Goal: Complete application form: Complete application form

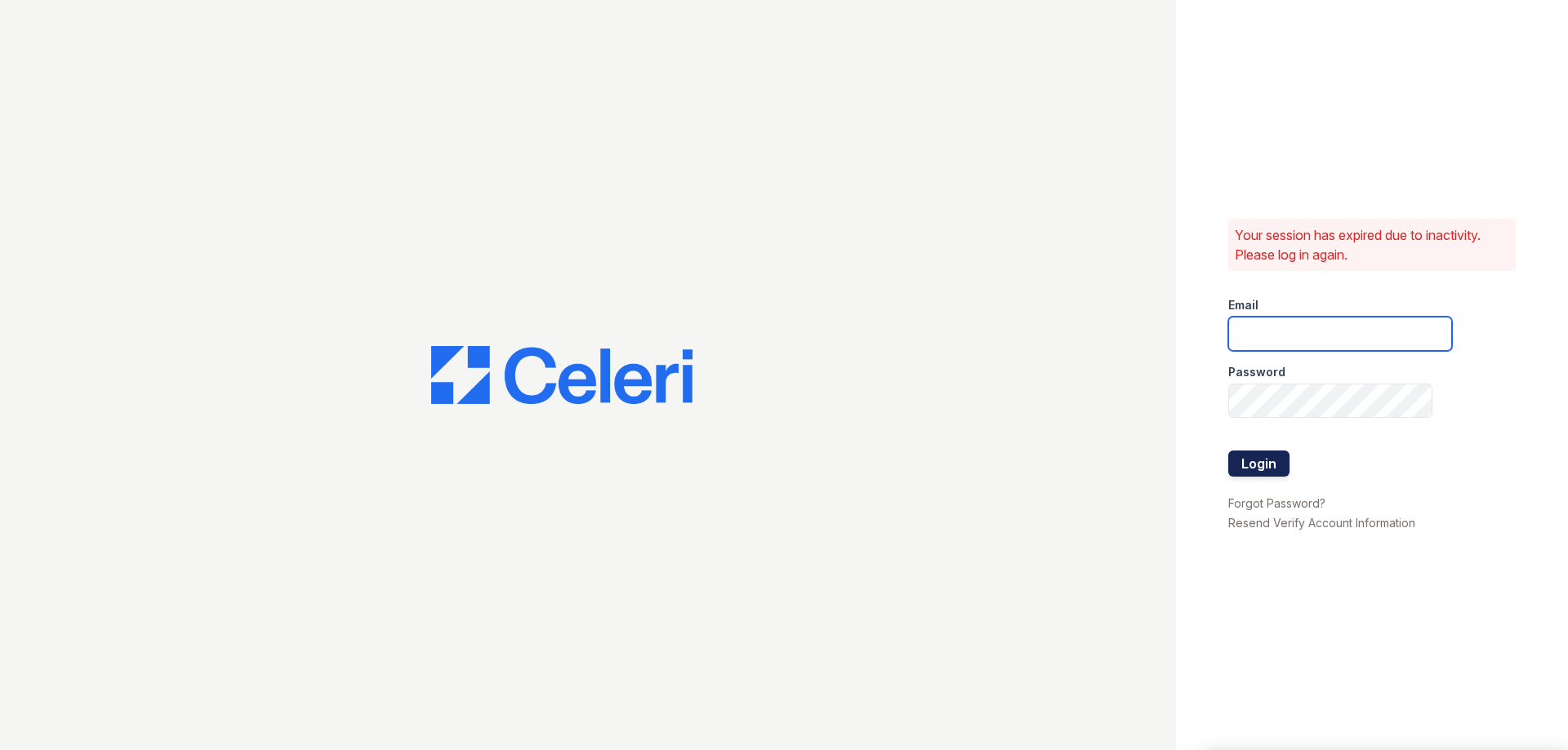
type input "khermsen@rushmoremgmt.com"
click at [1245, 467] on button "Login" at bounding box center [1259, 463] width 61 height 26
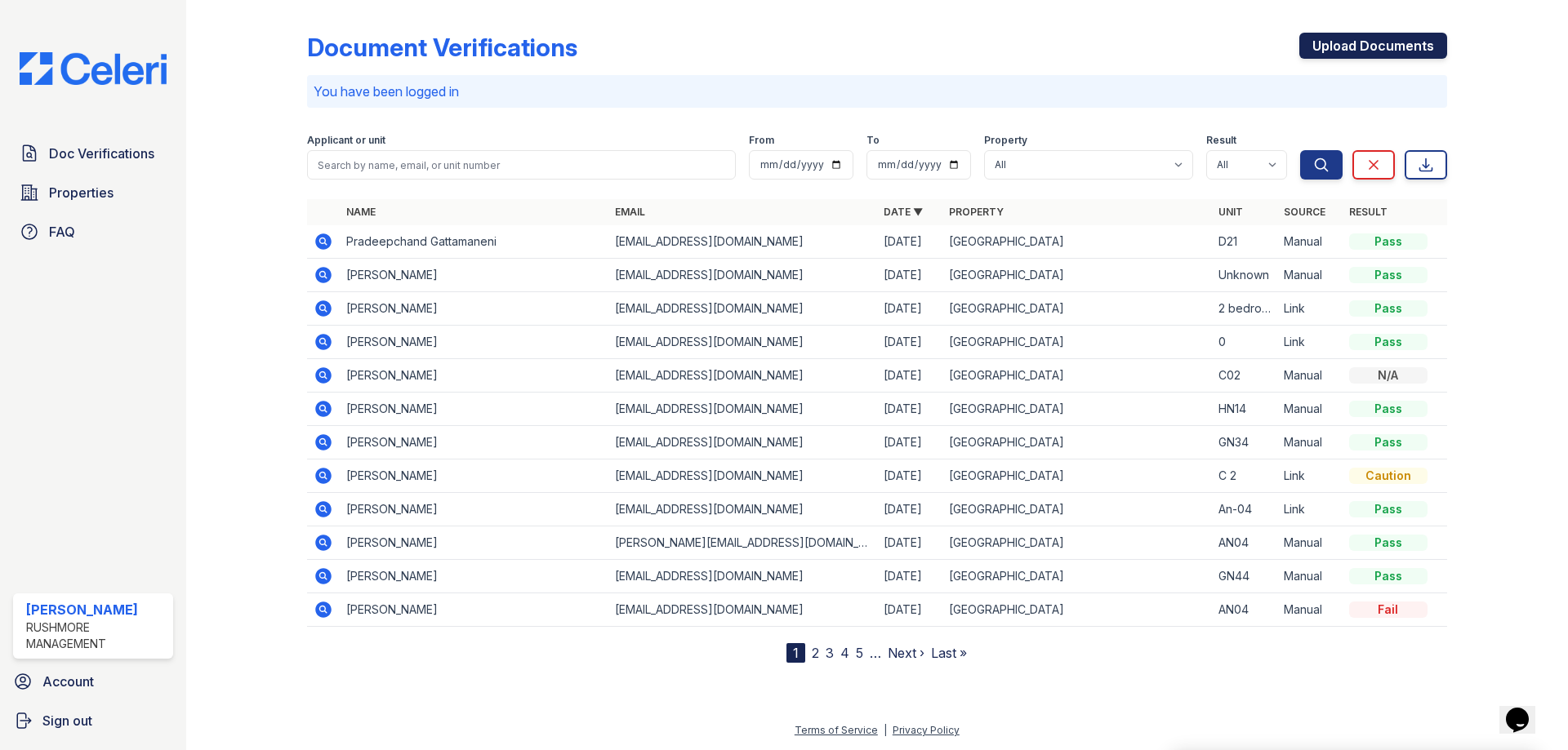
click at [1319, 43] on link "Upload Documents" at bounding box center [1373, 46] width 148 height 26
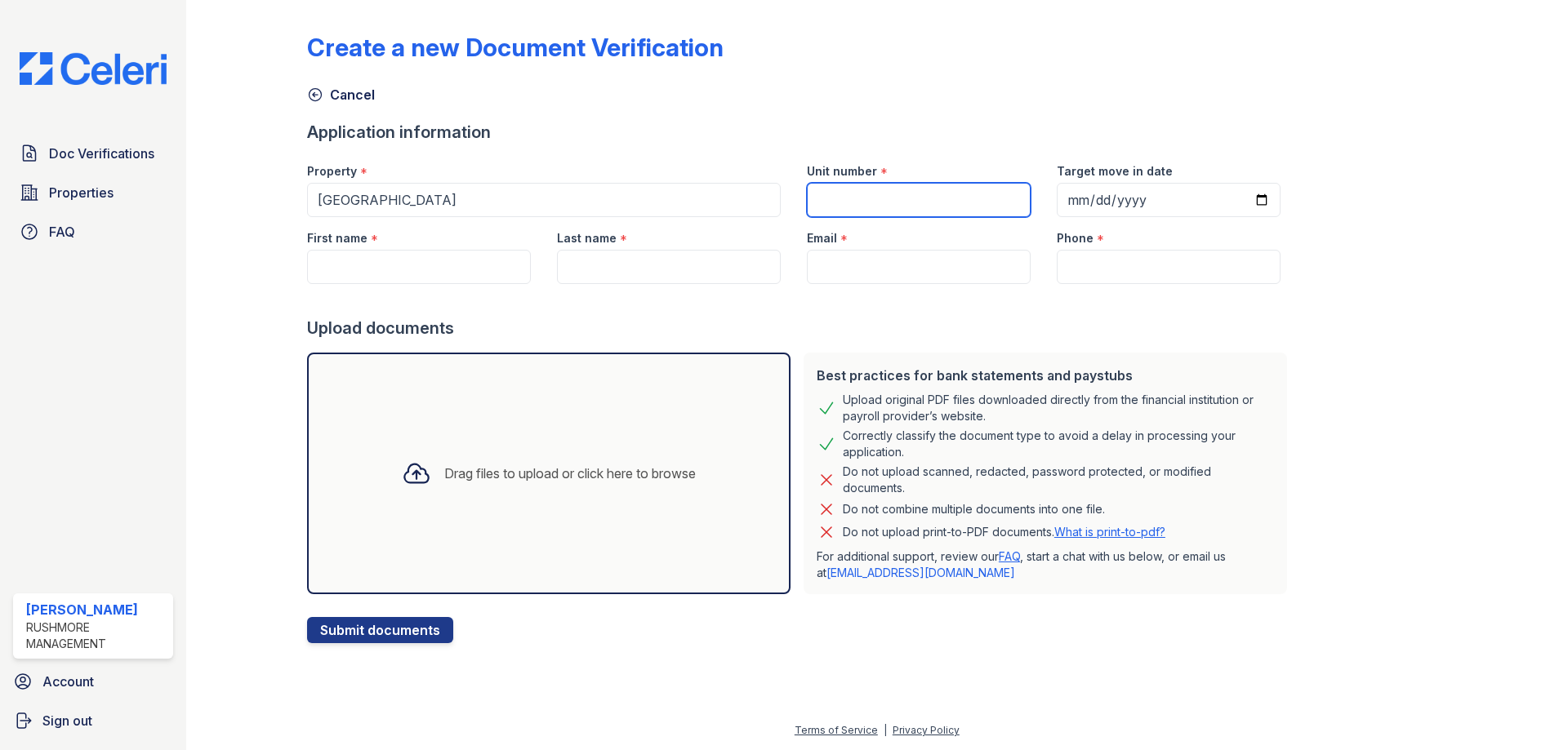
click at [895, 189] on input "Unit number" at bounding box center [919, 200] width 224 height 34
type input "GN39"
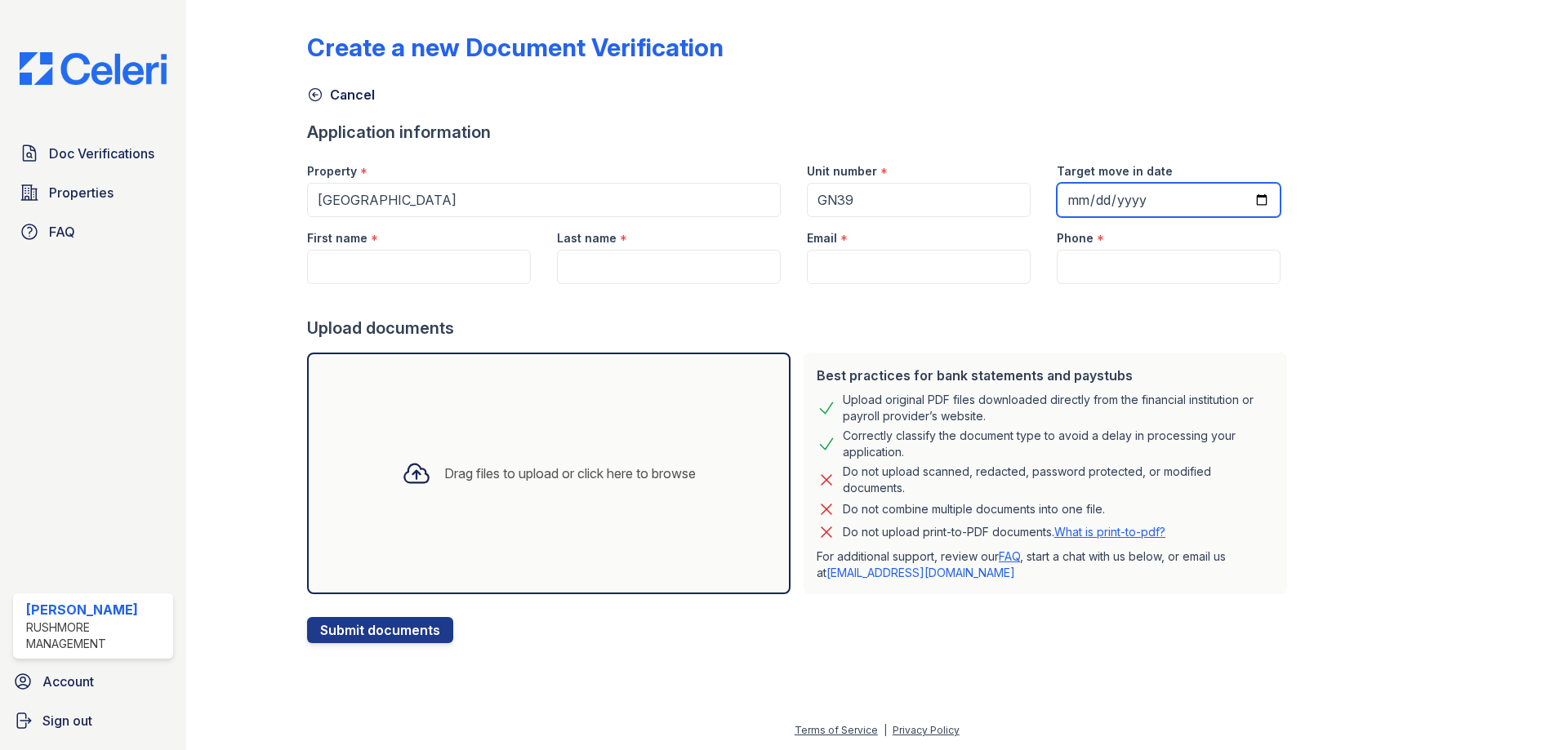
drag, startPoint x: 1047, startPoint y: 199, endPoint x: 1064, endPoint y: 198, distance: 17.0
click at [1056, 199] on input "Target move in date" at bounding box center [1168, 200] width 224 height 34
type input "[DATE]"
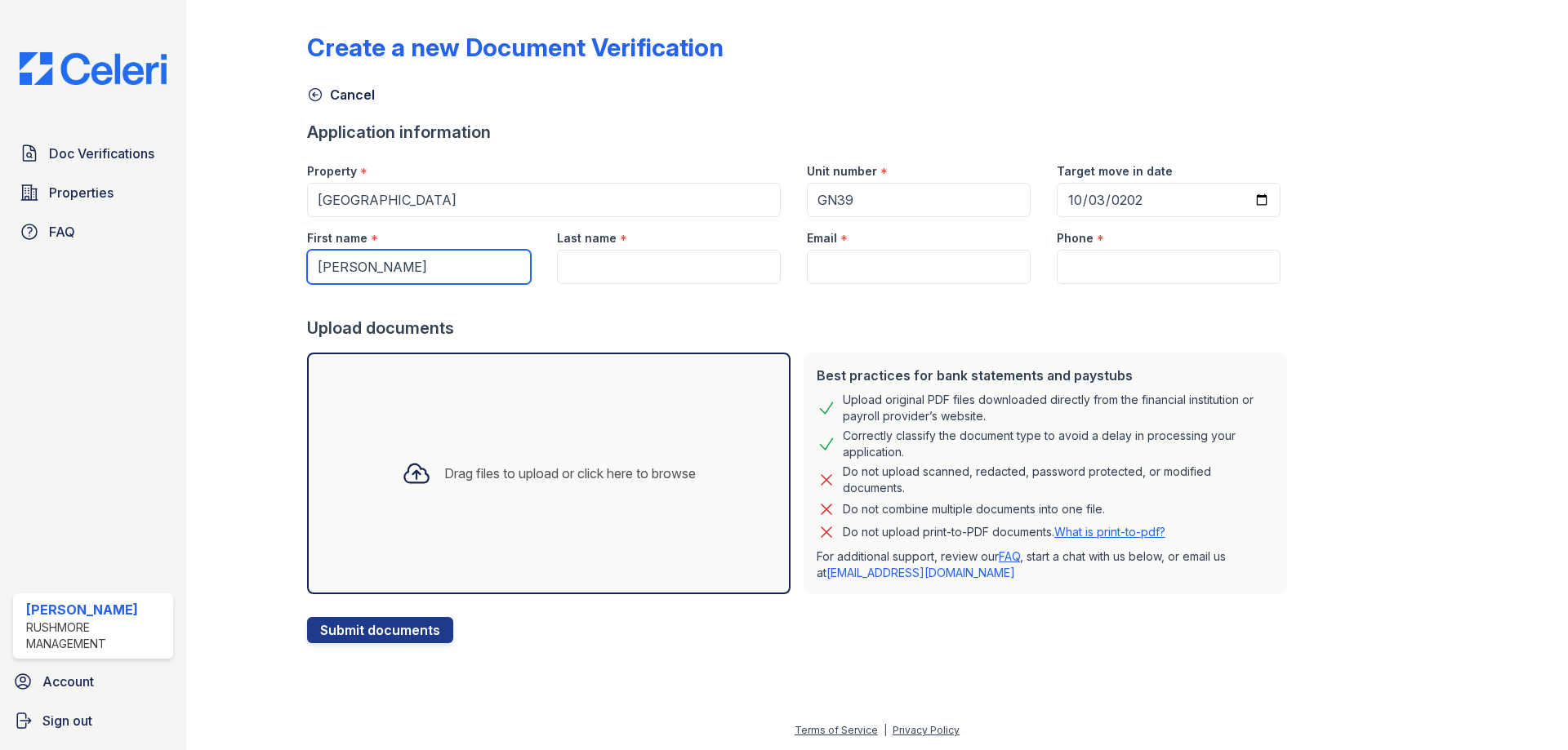
type input "[PERSON_NAME]"
type input "Hilton"
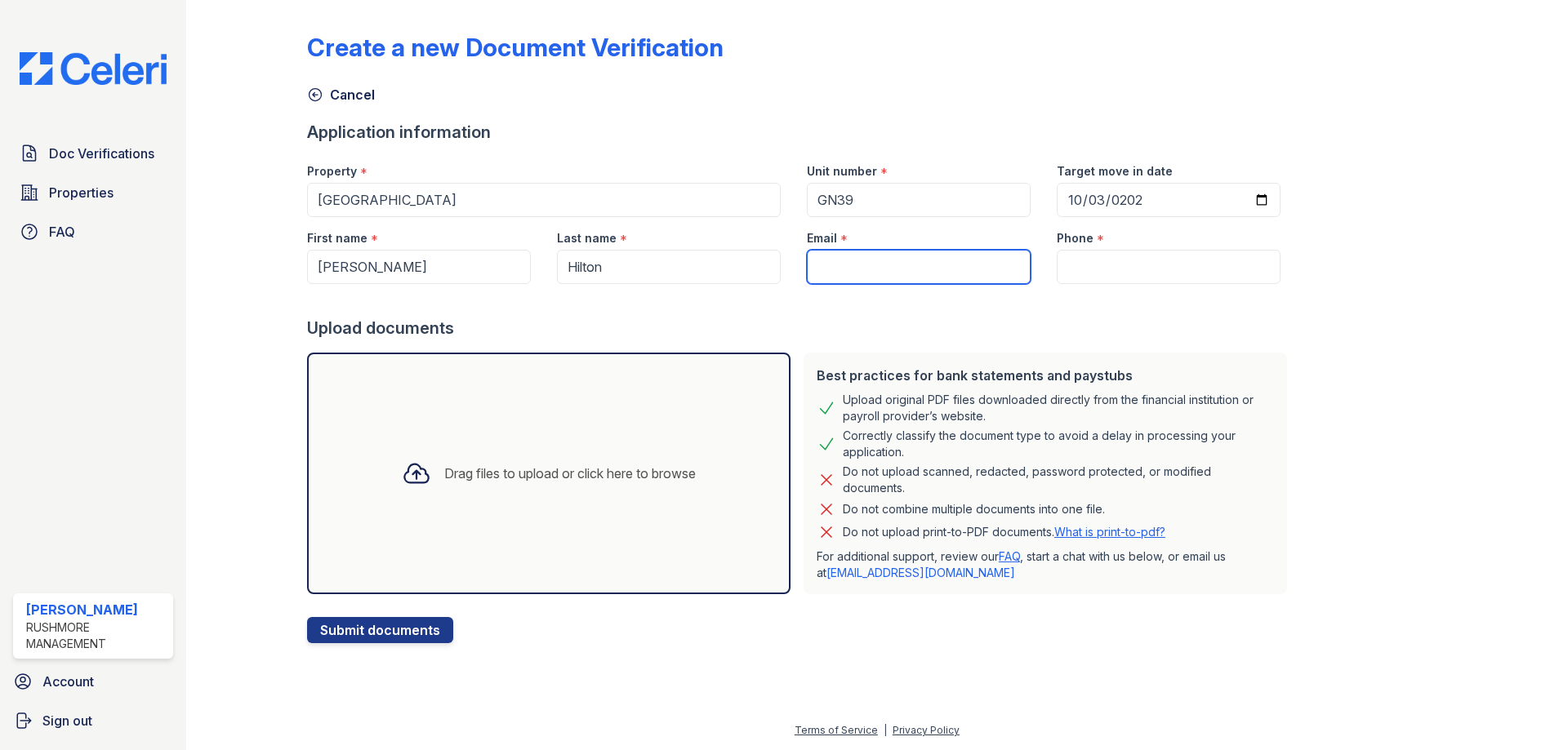
click at [889, 262] on input "Email" at bounding box center [919, 266] width 224 height 34
paste input "[EMAIL_ADDRESS][DOMAIN_NAME]"
type input "[EMAIL_ADDRESS][DOMAIN_NAME]"
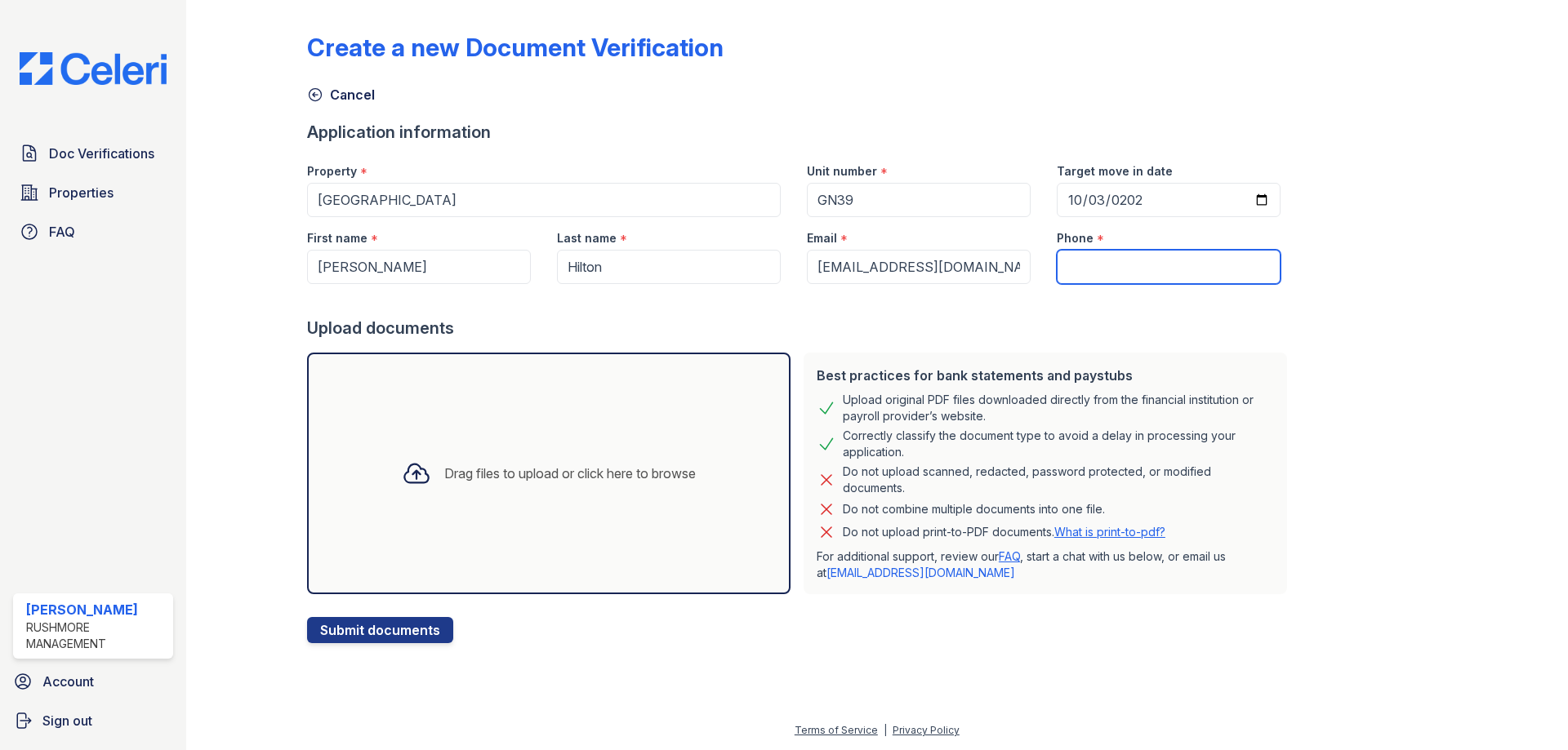
click at [1059, 268] on input "Phone" at bounding box center [1168, 266] width 224 height 34
type input "8567890290"
click at [649, 471] on div "Drag files to upload or click here to browse" at bounding box center [570, 474] width 251 height 20
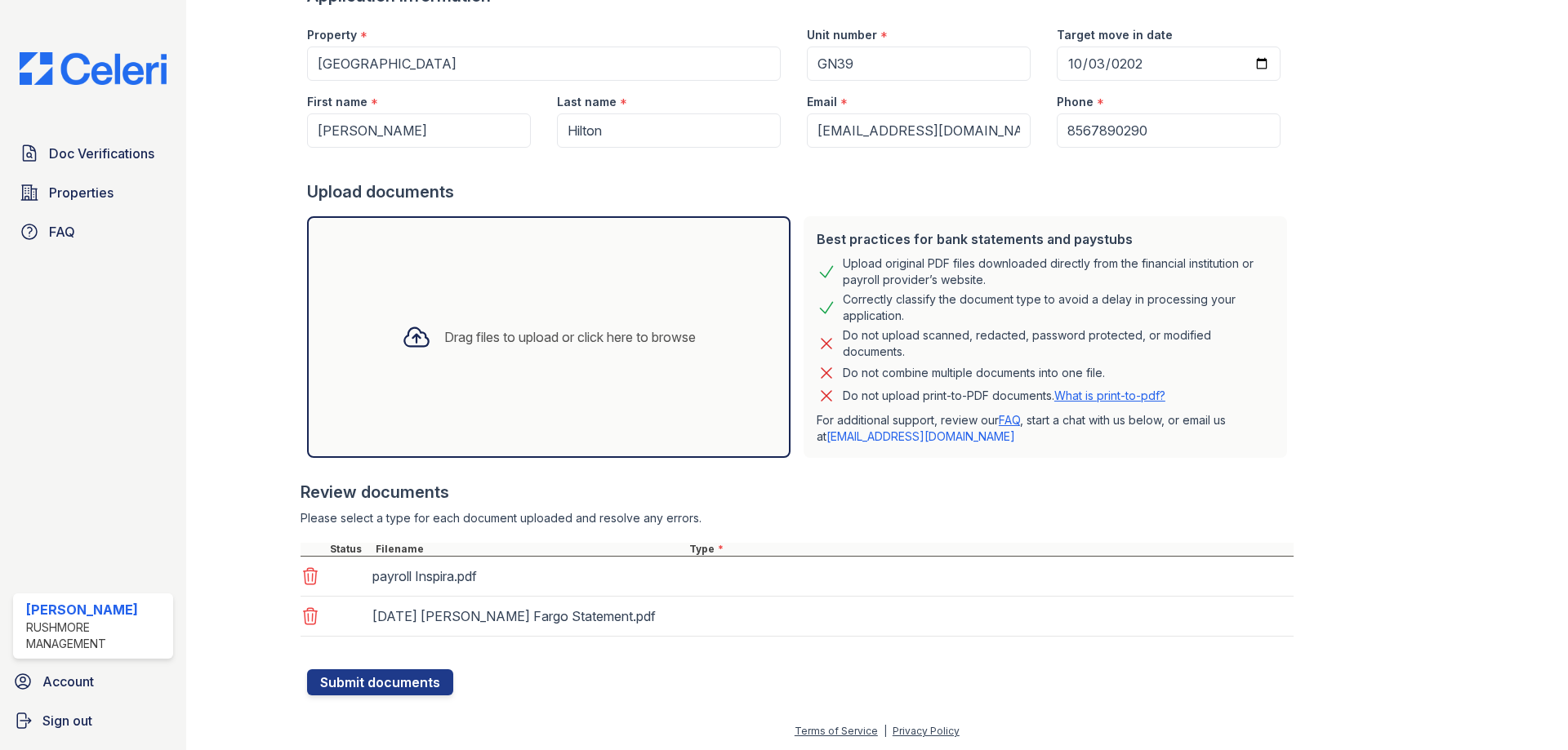
scroll to position [137, 0]
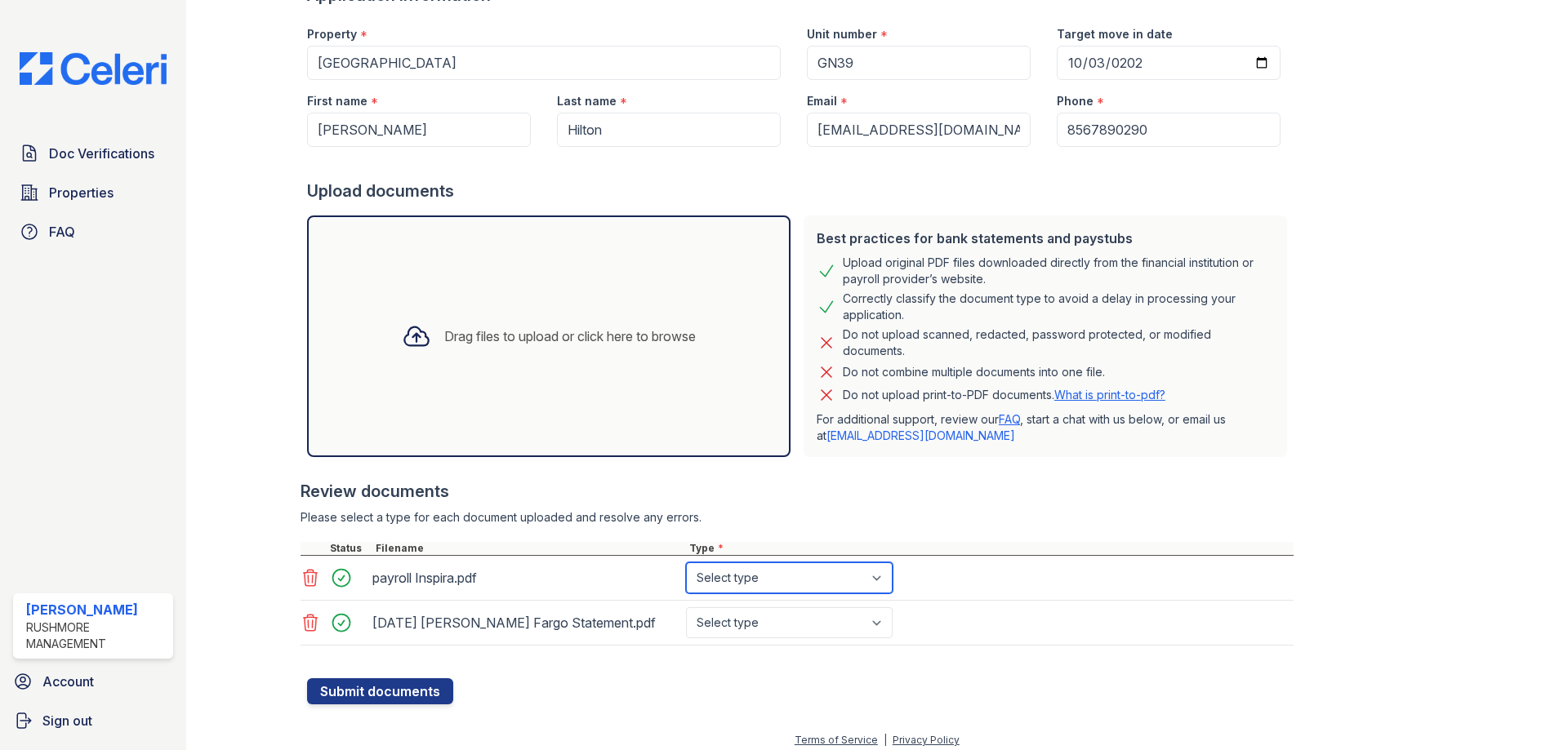
click at [793, 572] on select "Select type Paystub Bank Statement Offer Letter Tax Documents Benefit Award Let…" at bounding box center [789, 577] width 207 height 31
select select "paystub"
click at [686, 562] on select "Select type Paystub Bank Statement Offer Letter Tax Documents Benefit Award Let…" at bounding box center [789, 577] width 207 height 31
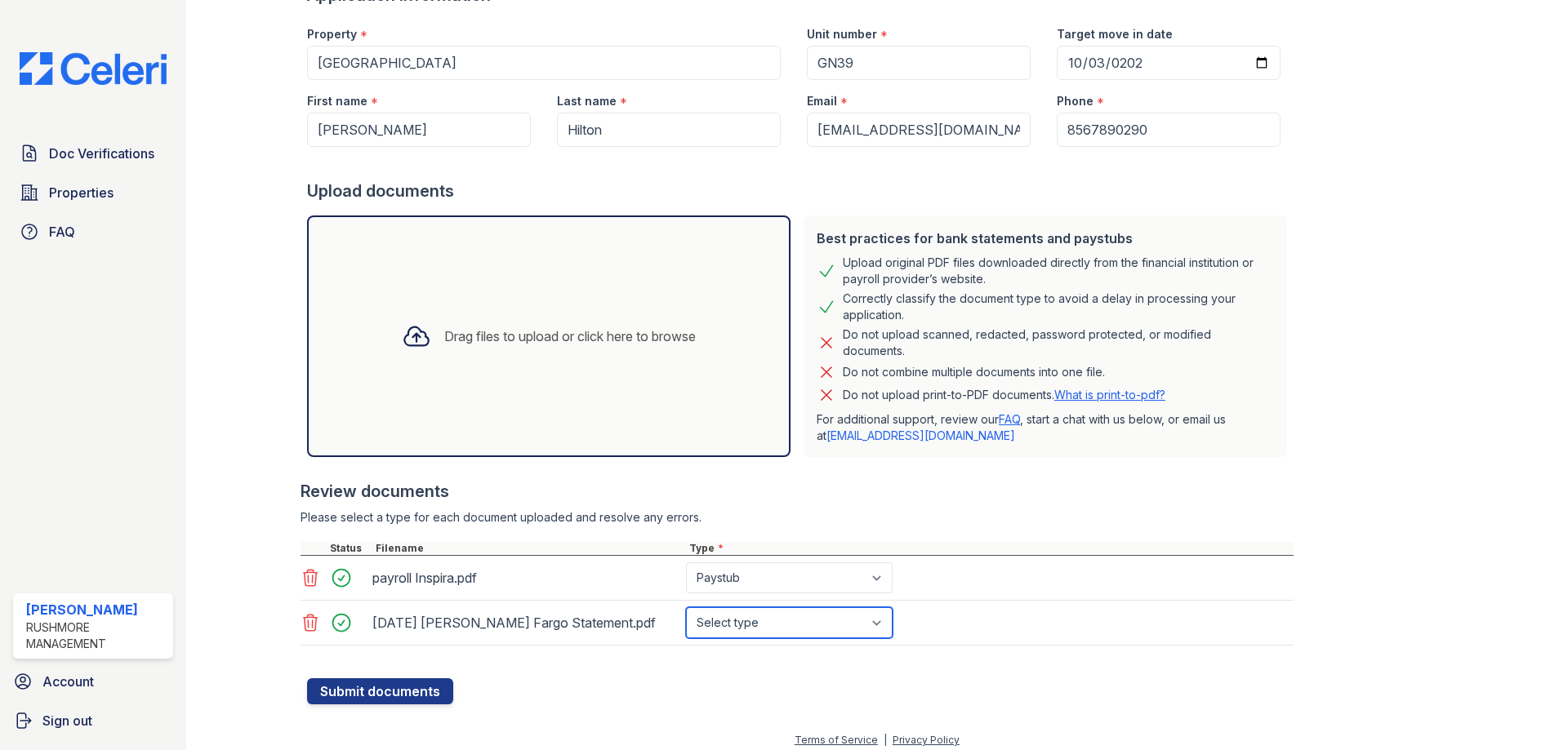
click at [775, 621] on select "Select type Paystub Bank Statement Offer Letter Tax Documents Benefit Award Let…" at bounding box center [789, 622] width 207 height 31
select select "bank_statement"
click at [686, 607] on select "Select type Paystub Bank Statement Offer Letter Tax Documents Benefit Award Let…" at bounding box center [789, 622] width 207 height 31
click at [420, 688] on button "Submit documents" at bounding box center [379, 691] width 146 height 26
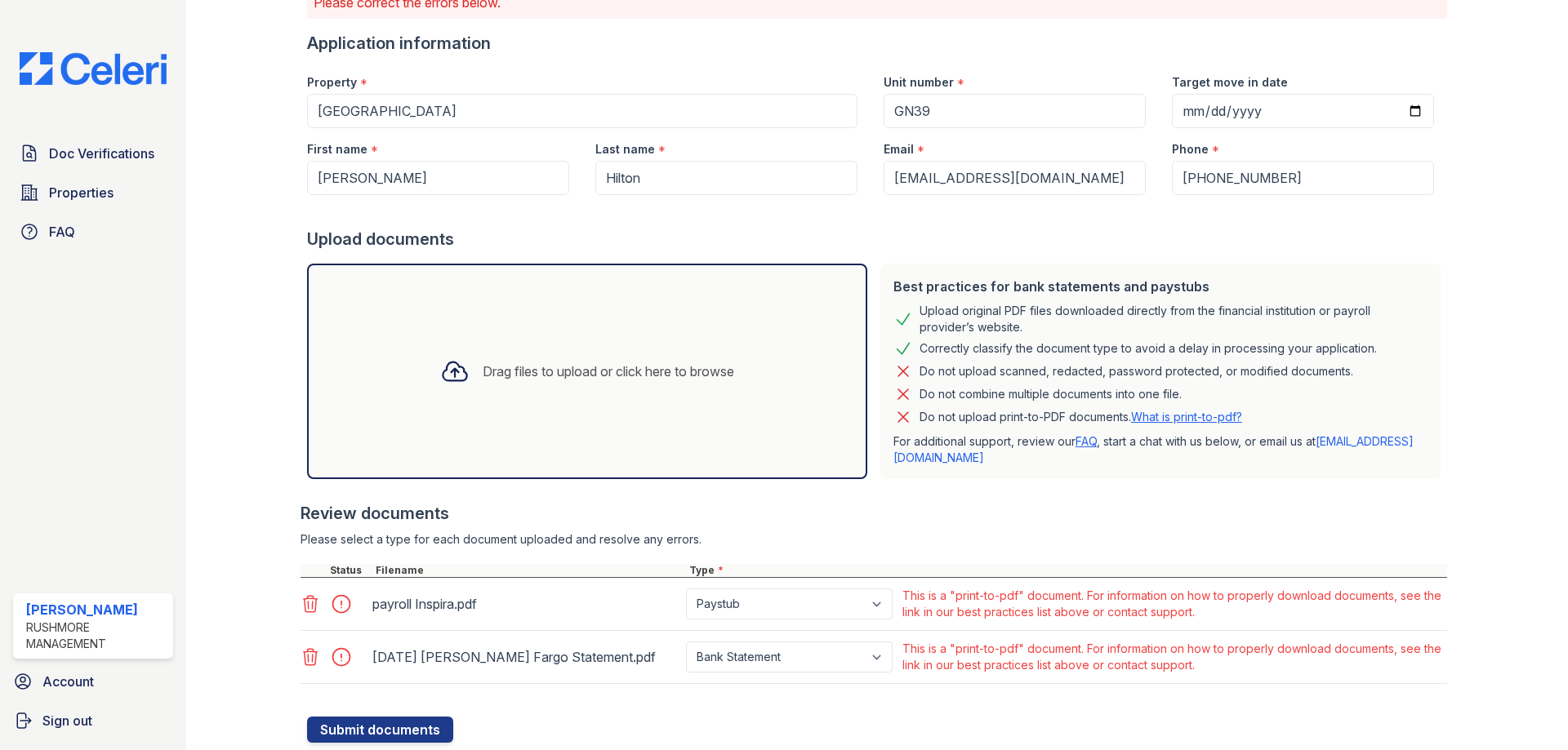
scroll to position [183, 0]
